Goal: Task Accomplishment & Management: Manage account settings

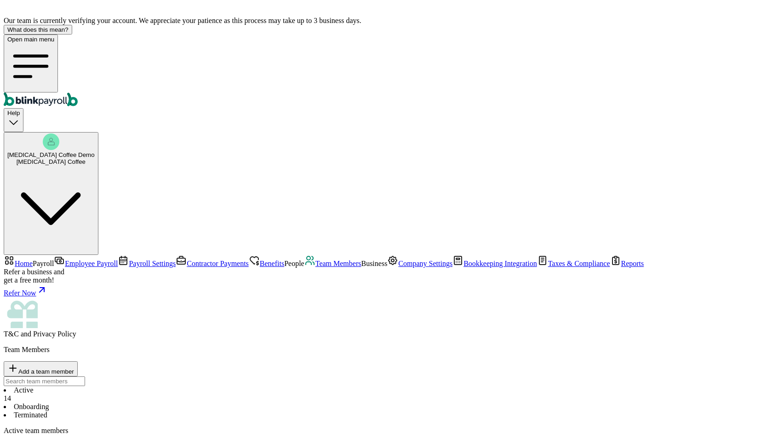
click at [217, 402] on li "Onboarding" at bounding box center [381, 406] width 754 height 8
click at [278, 411] on li "Terminated" at bounding box center [381, 415] width 754 height 8
click at [215, 402] on li "Onboarding" at bounding box center [381, 406] width 754 height 8
click at [155, 386] on li "Active 14" at bounding box center [381, 394] width 754 height 17
click at [129, 259] on span "Payroll Settings" at bounding box center [152, 263] width 47 height 8
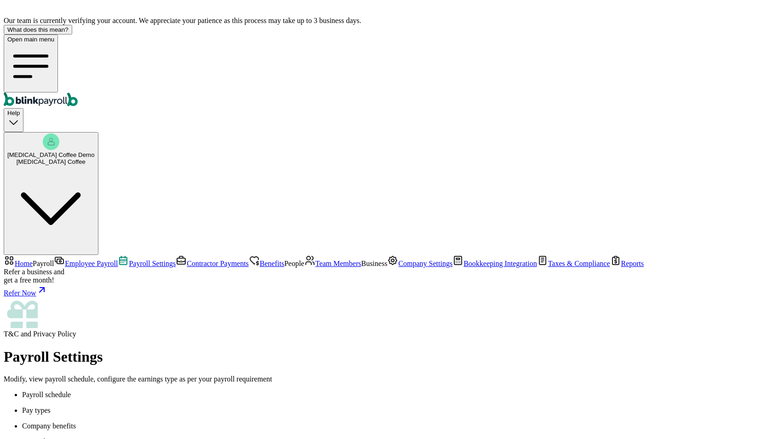
scroll to position [98, 0]
click at [75, 259] on span "Employee Payroll" at bounding box center [91, 263] width 53 height 8
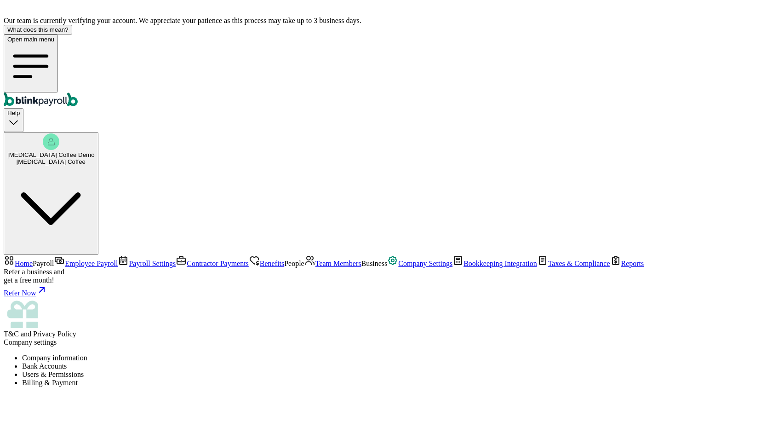
click at [319, 370] on li "Users & Permissions" at bounding box center [390, 374] width 736 height 8
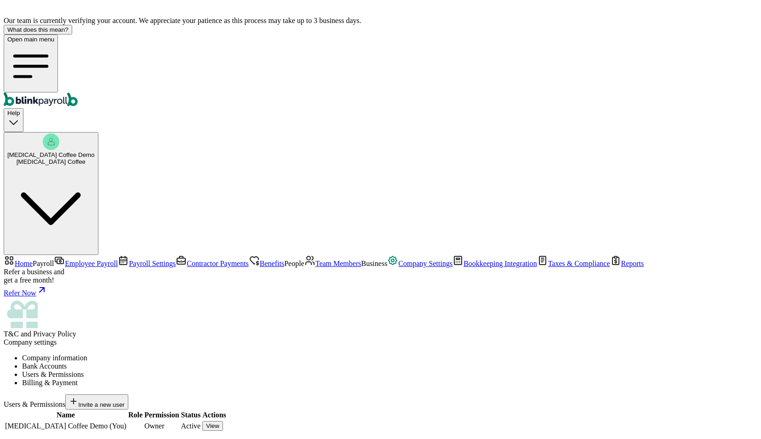
click at [255, 362] on li "Bank Accounts" at bounding box center [390, 366] width 736 height 8
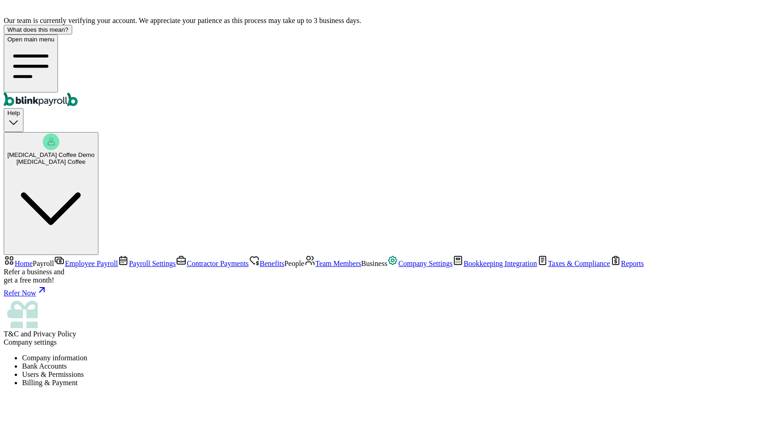
click at [70, 259] on link "Employee Payroll" at bounding box center [86, 263] width 64 height 8
click at [420, 394] on div at bounding box center [381, 429] width 754 height 71
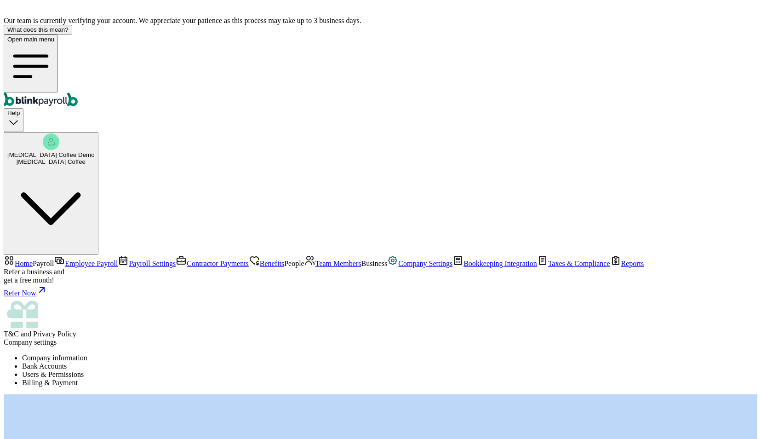
click at [420, 394] on div at bounding box center [381, 429] width 754 height 71
click at [435, 394] on div at bounding box center [381, 429] width 754 height 71
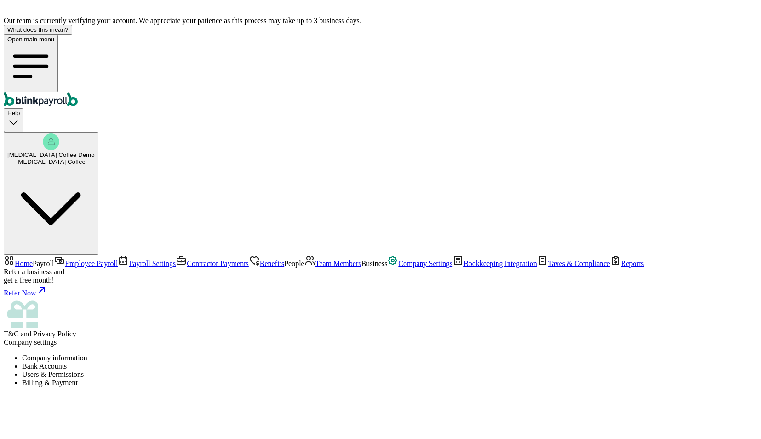
click at [305, 259] on link "Team Members" at bounding box center [333, 263] width 57 height 8
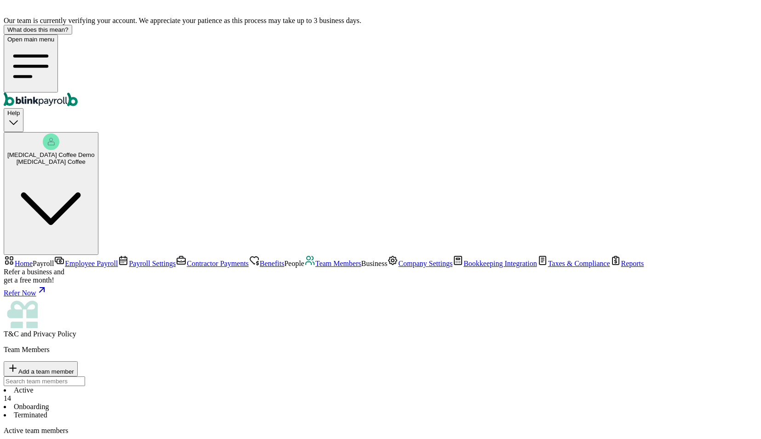
click at [249, 259] on link "Benefits" at bounding box center [266, 263] width 35 height 8
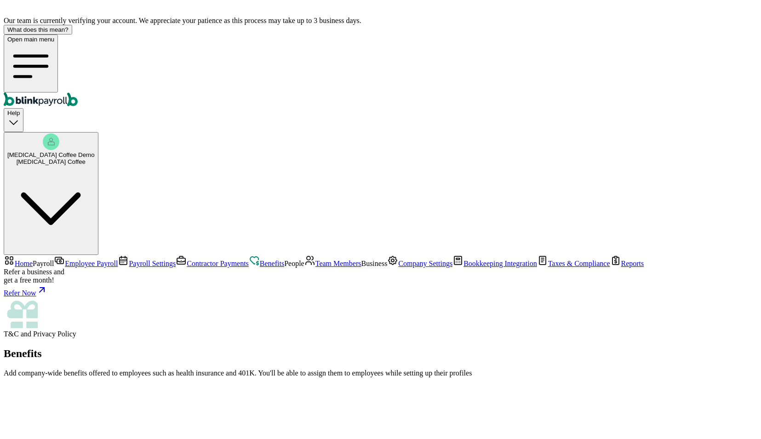
click at [187, 259] on span "Contractor Payments" at bounding box center [218, 263] width 62 height 8
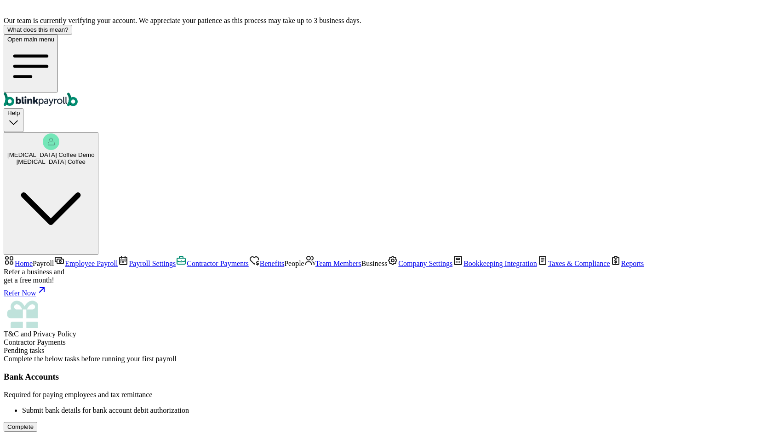
click at [129, 259] on span "Payroll Settings" at bounding box center [152, 263] width 47 height 8
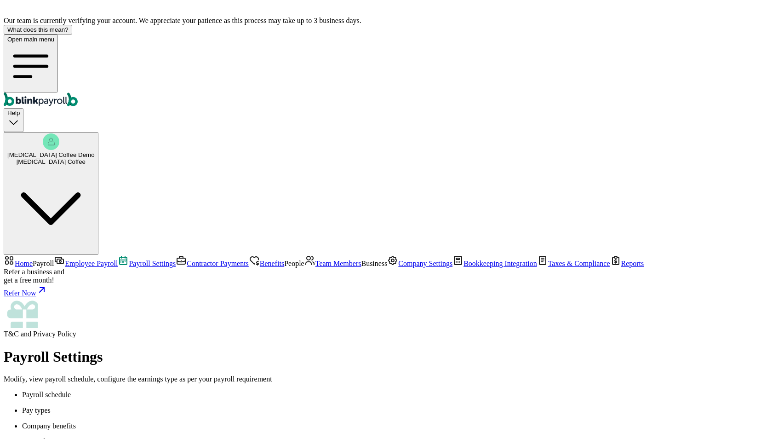
scroll to position [98, 0]
click at [70, 259] on span "Employee Payroll" at bounding box center [91, 263] width 53 height 8
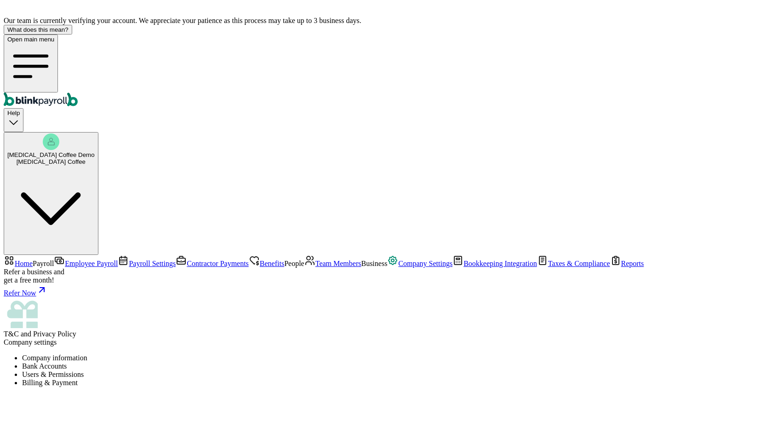
scroll to position [50, 0]
click at [176, 354] on li "Company information" at bounding box center [390, 358] width 736 height 8
click at [243, 362] on li "Bank Accounts" at bounding box center [390, 366] width 736 height 8
click at [316, 370] on li "Users & Permissions" at bounding box center [390, 374] width 736 height 8
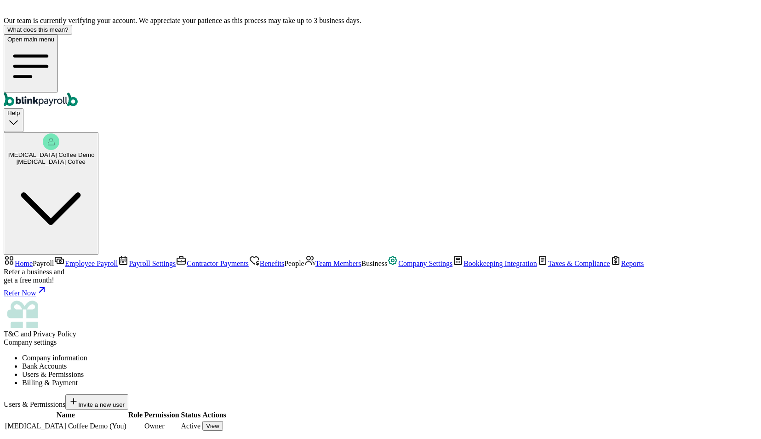
click at [235, 362] on li "Bank Accounts" at bounding box center [390, 366] width 736 height 8
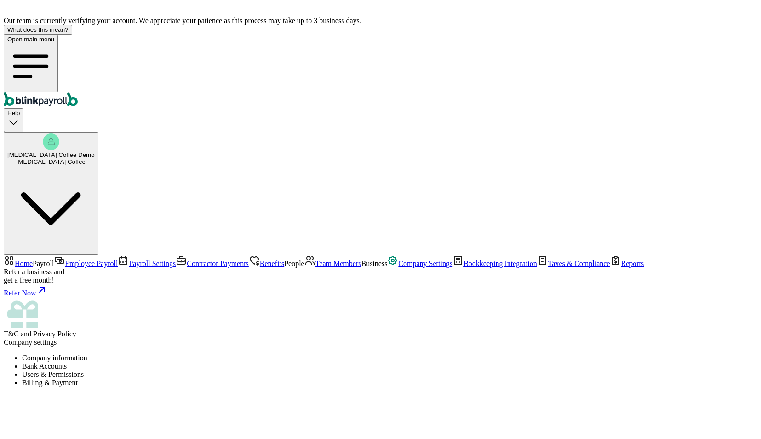
click at [385, 379] on li "Billing & Payment" at bounding box center [390, 383] width 736 height 8
click at [66, 259] on span "Employee Payroll" at bounding box center [91, 263] width 53 height 8
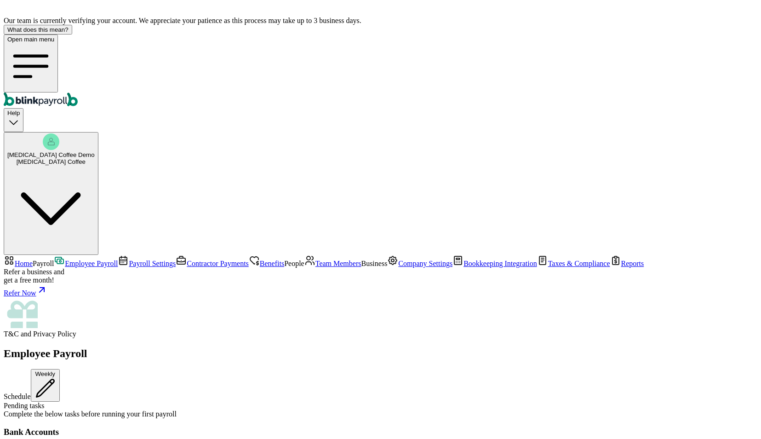
click at [619, 347] on div "Employee Payroll Schedule Weekly Pending tasks Complete the below tasks before …" at bounding box center [381, 443] width 754 height 192
click at [626, 347] on div "Employee Payroll Schedule Weekly Pending tasks Complete the below tasks before …" at bounding box center [381, 443] width 754 height 192
click at [398, 267] on span "Company Settings" at bounding box center [425, 263] width 54 height 8
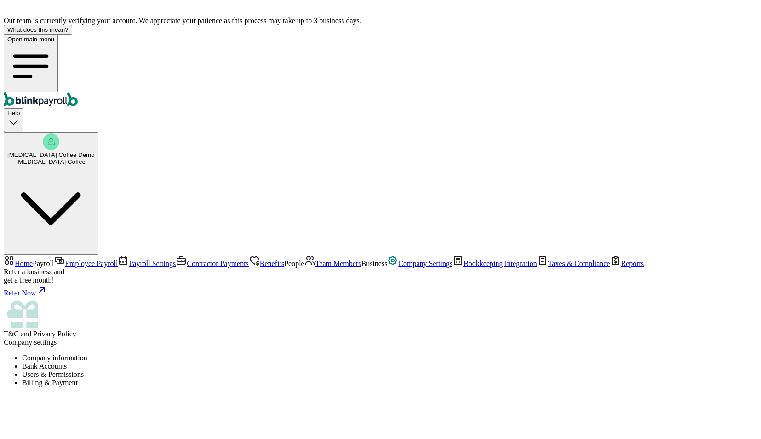
click at [548, 267] on span "Taxes & Compliance" at bounding box center [579, 263] width 62 height 8
click at [264, 355] on li "Federal & State Taxes" at bounding box center [381, 359] width 754 height 8
click at [338, 363] on li "Filing Authorization" at bounding box center [381, 367] width 754 height 8
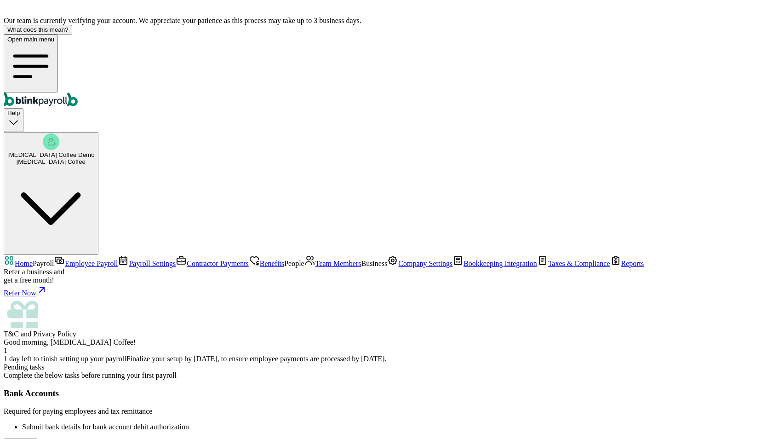
click at [548, 267] on span "Taxes & Compliance" at bounding box center [579, 263] width 62 height 8
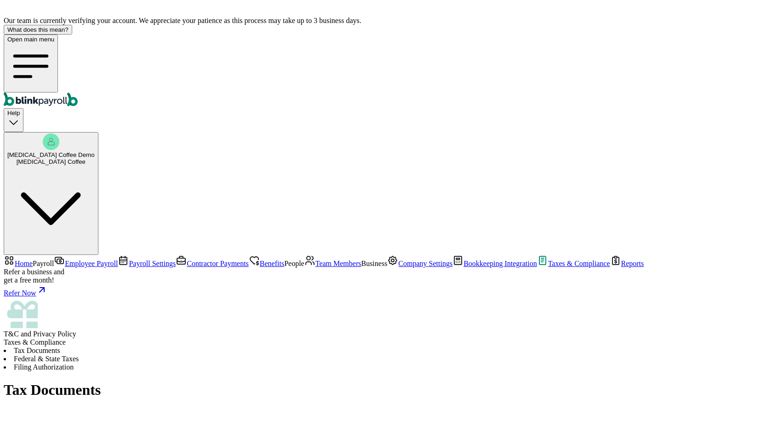
click at [247, 355] on li "Federal & State Taxes" at bounding box center [381, 359] width 754 height 8
click at [33, 259] on span "Home" at bounding box center [24, 263] width 18 height 8
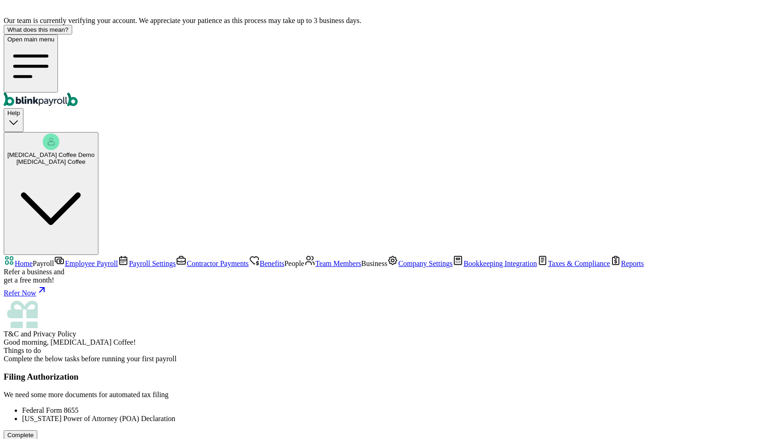
scroll to position [27, 0]
click at [34, 431] on div "Complete" at bounding box center [20, 434] width 26 height 7
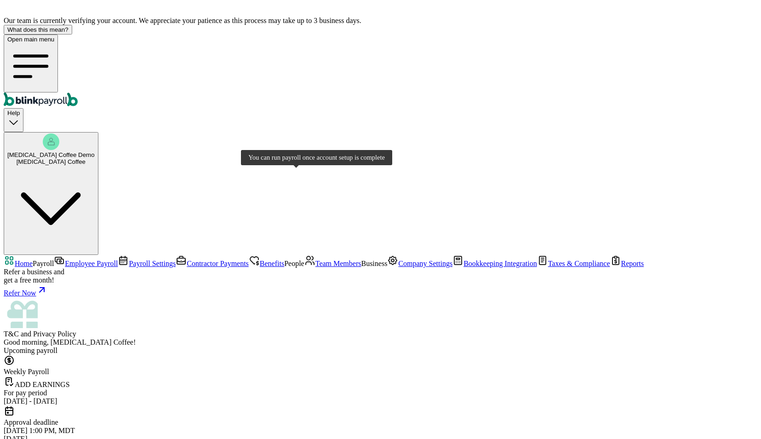
scroll to position [0, 0]
click at [76, 259] on span "Employee Payroll" at bounding box center [91, 263] width 53 height 8
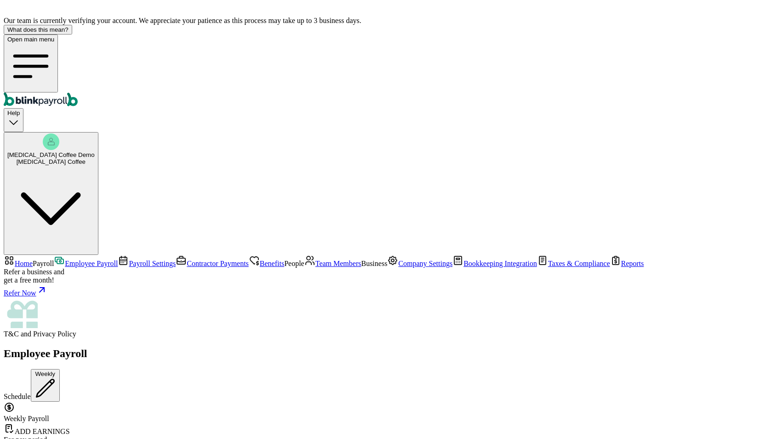
click at [65, 259] on span "Employee Payroll" at bounding box center [91, 263] width 53 height 8
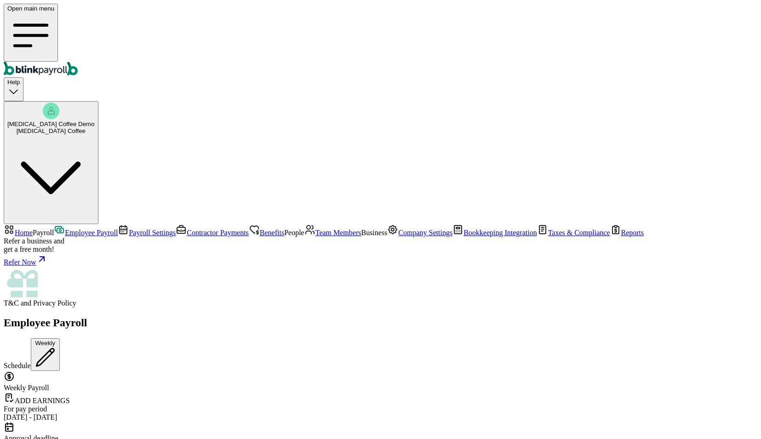
click at [398, 236] on span "Company Settings" at bounding box center [425, 233] width 54 height 8
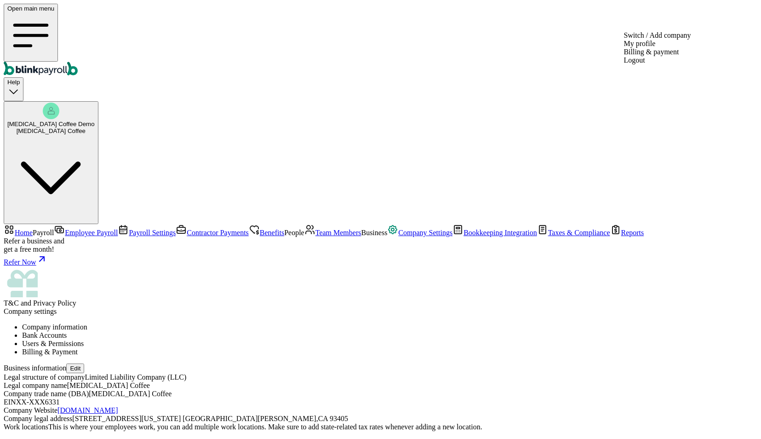
click at [59, 103] on rect "button" at bounding box center [51, 111] width 17 height 17
click at [95, 127] on div "[MEDICAL_DATA] Coffee" at bounding box center [50, 130] width 87 height 7
click at [84, 363] on button "Edit" at bounding box center [75, 368] width 18 height 10
select select "Limited Liability Company (LLC)"
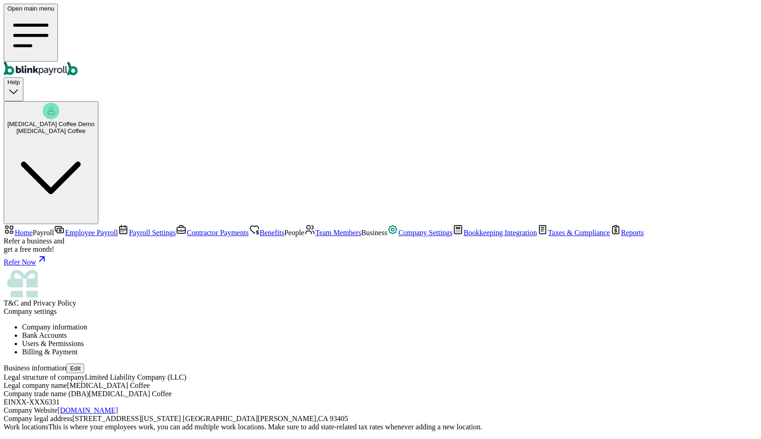
click at [59, 103] on rect "button" at bounding box center [51, 111] width 17 height 17
click at [68, 229] on span "Employee Payroll" at bounding box center [91, 233] width 53 height 8
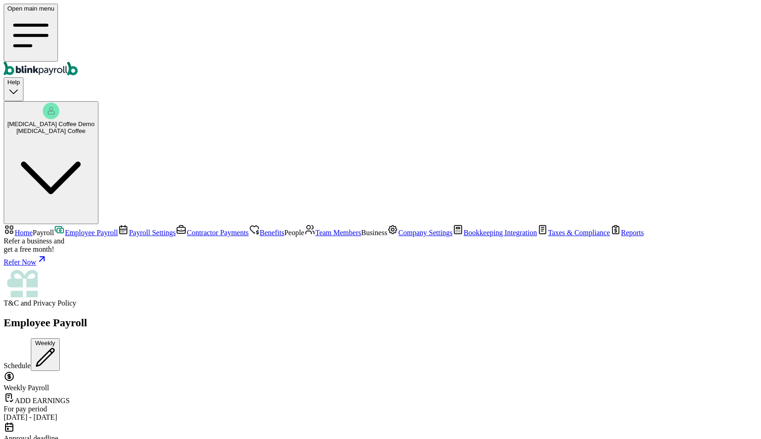
click at [118, 229] on link "Payroll Settings" at bounding box center [147, 233] width 58 height 8
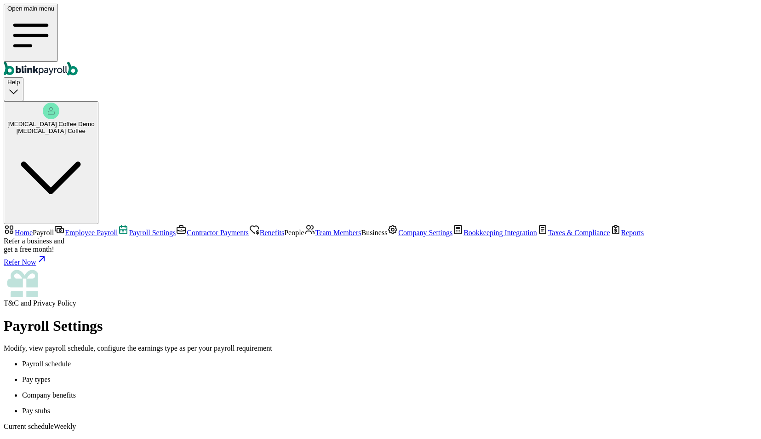
scroll to position [70, 0]
click at [72, 229] on span "Employee Payroll" at bounding box center [91, 233] width 53 height 8
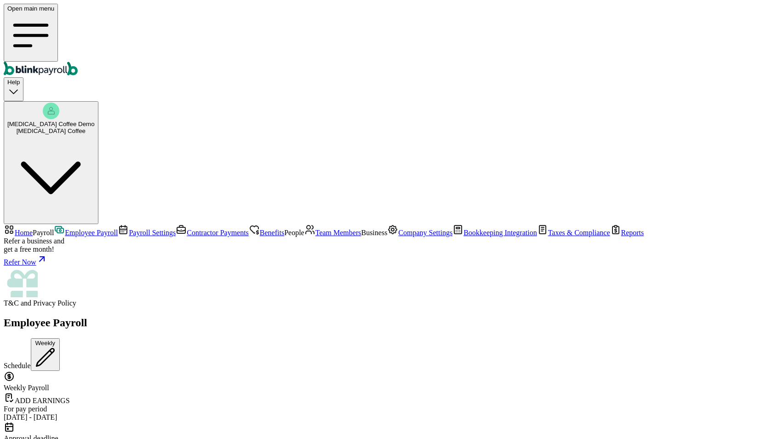
scroll to position [0, 0]
click at [316, 229] on span "Team Members" at bounding box center [339, 233] width 46 height 8
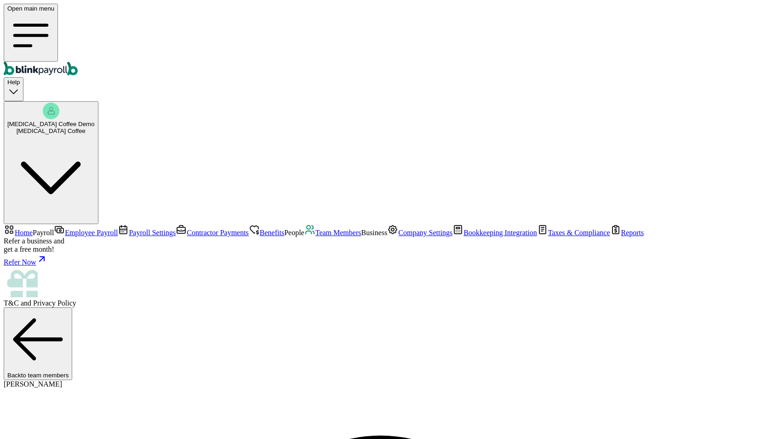
select select "2025"
drag, startPoint x: 256, startPoint y: 118, endPoint x: 257, endPoint y: 149, distance: 30.4
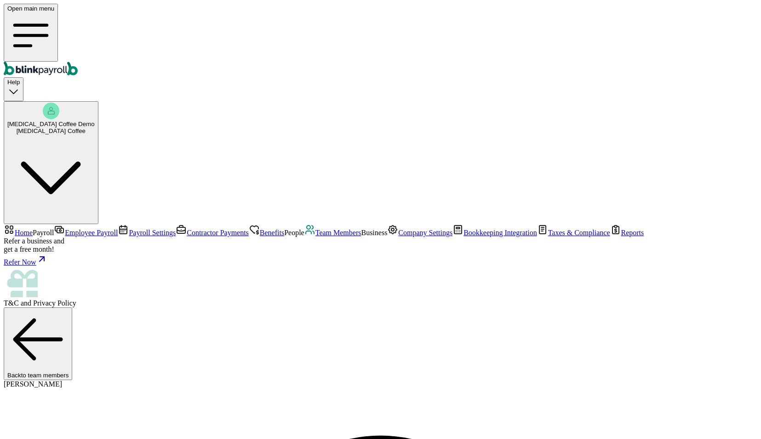
click at [316, 229] on span "Team Members" at bounding box center [339, 233] width 46 height 8
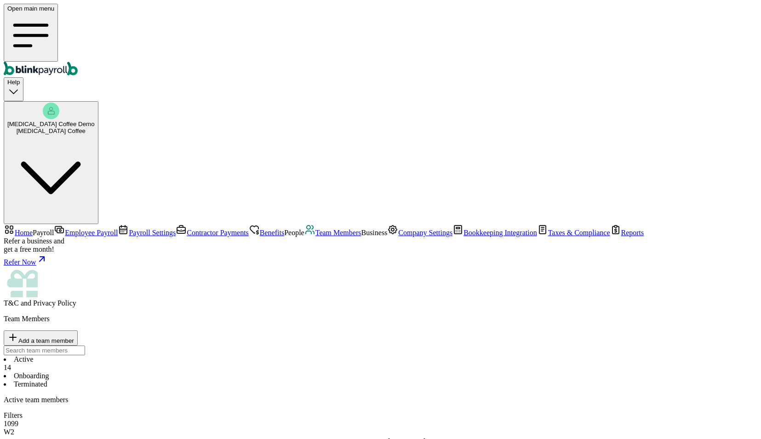
select select "2025"
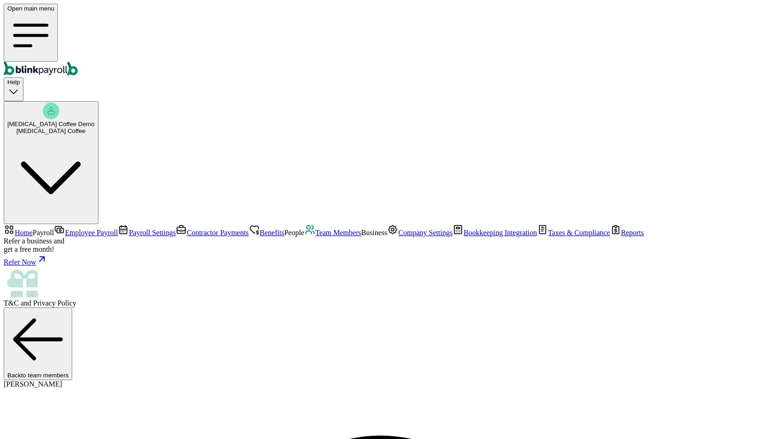
click at [65, 229] on span "Employee Payroll" at bounding box center [91, 233] width 53 height 8
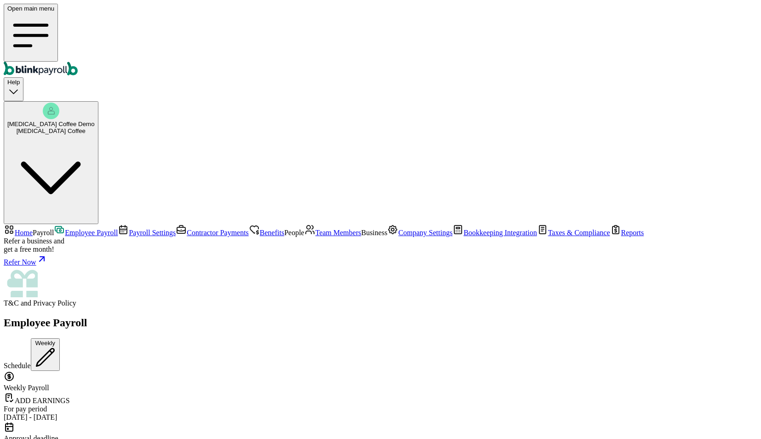
scroll to position [0, 0]
click at [129, 229] on span "Payroll Settings" at bounding box center [152, 233] width 47 height 8
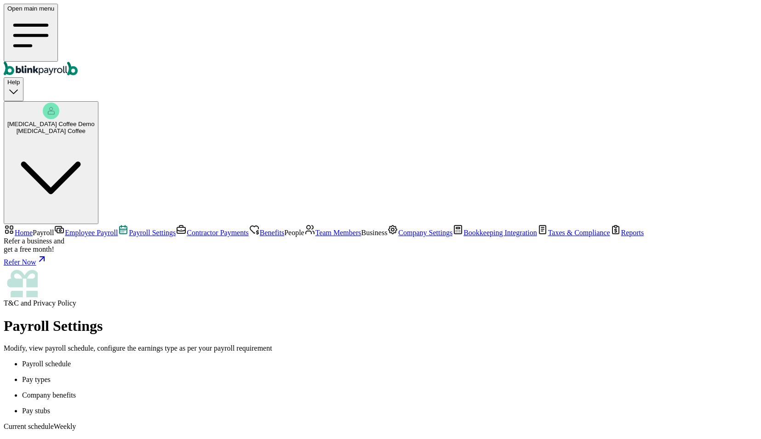
scroll to position [70, 0]
click at [187, 229] on span "Contractor Payments" at bounding box center [218, 233] width 62 height 8
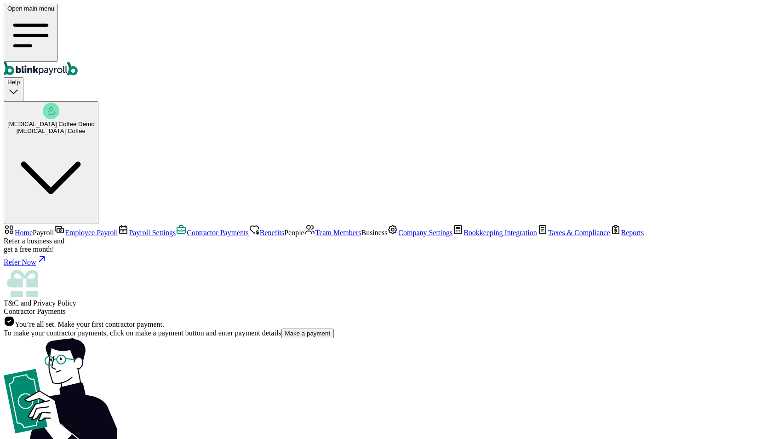
scroll to position [0, 0]
click at [316, 229] on span "Team Members" at bounding box center [339, 233] width 46 height 8
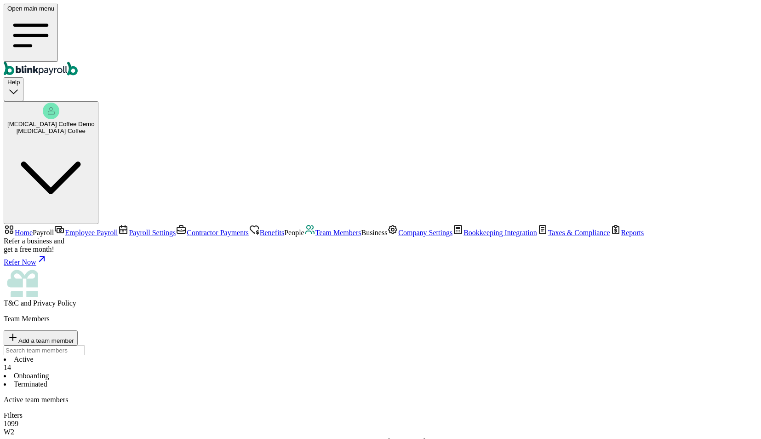
select select "2025"
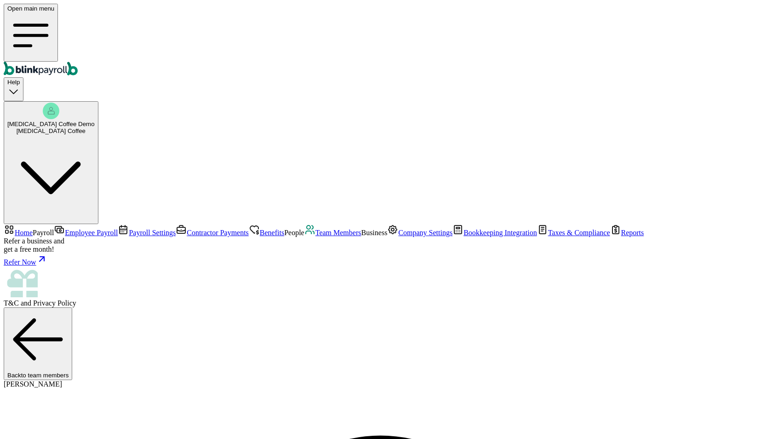
click at [33, 229] on span "Home" at bounding box center [24, 233] width 18 height 8
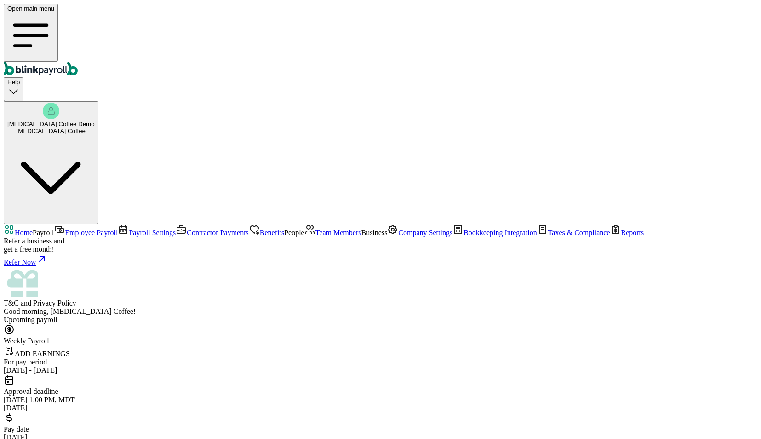
click at [95, 103] on div "Hippocampus Coffee Demo Hippocampus Coffee" at bounding box center [50, 119] width 87 height 32
click at [95, 121] on span "Hippocampus Coffee Demo" at bounding box center [50, 124] width 87 height 7
click at [109, 224] on nav "Home Payroll Employee Payroll Payroll Settings Contractor Payments Benefits Peo…" at bounding box center [381, 265] width 754 height 83
